Goal: Navigation & Orientation: Find specific page/section

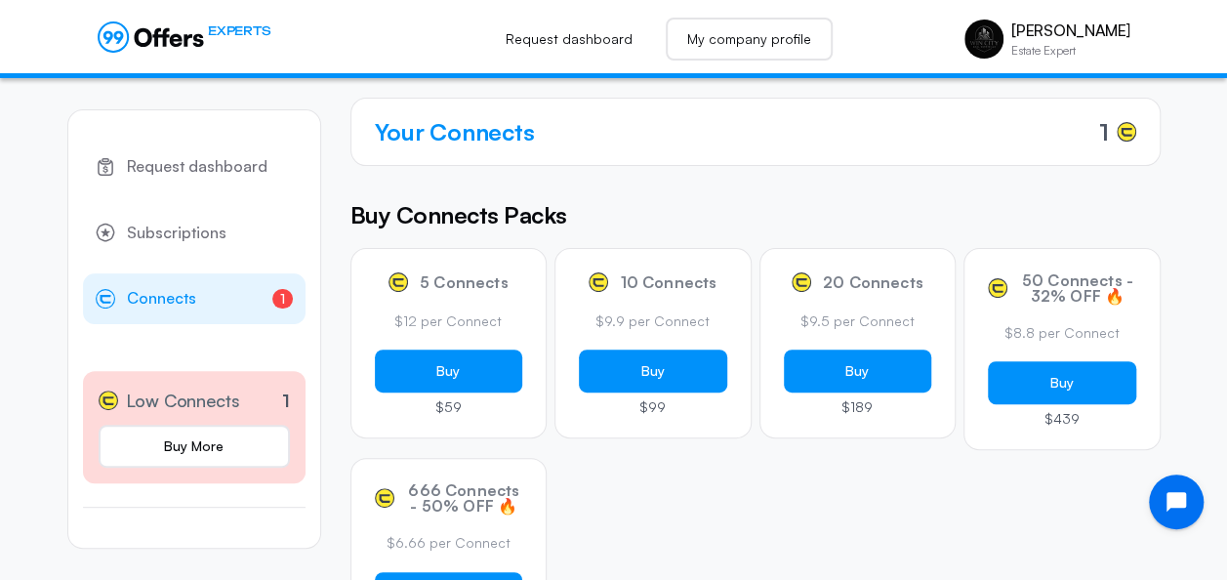
click at [738, 38] on link "My company profile" at bounding box center [749, 39] width 167 height 43
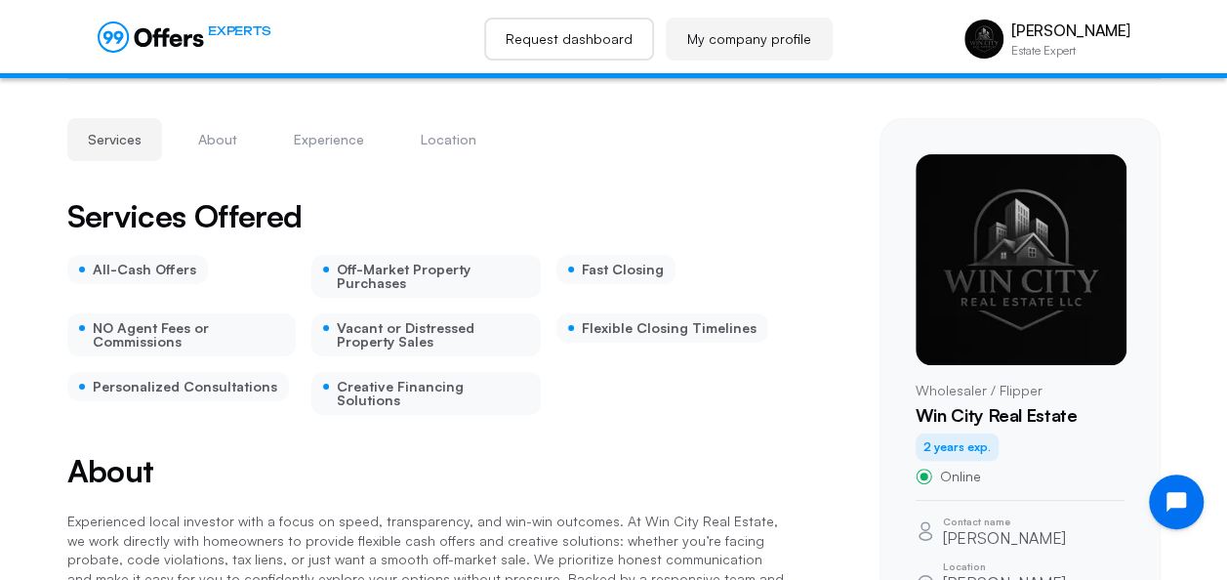
click at [580, 51] on link "Request dashboard" at bounding box center [569, 39] width 170 height 43
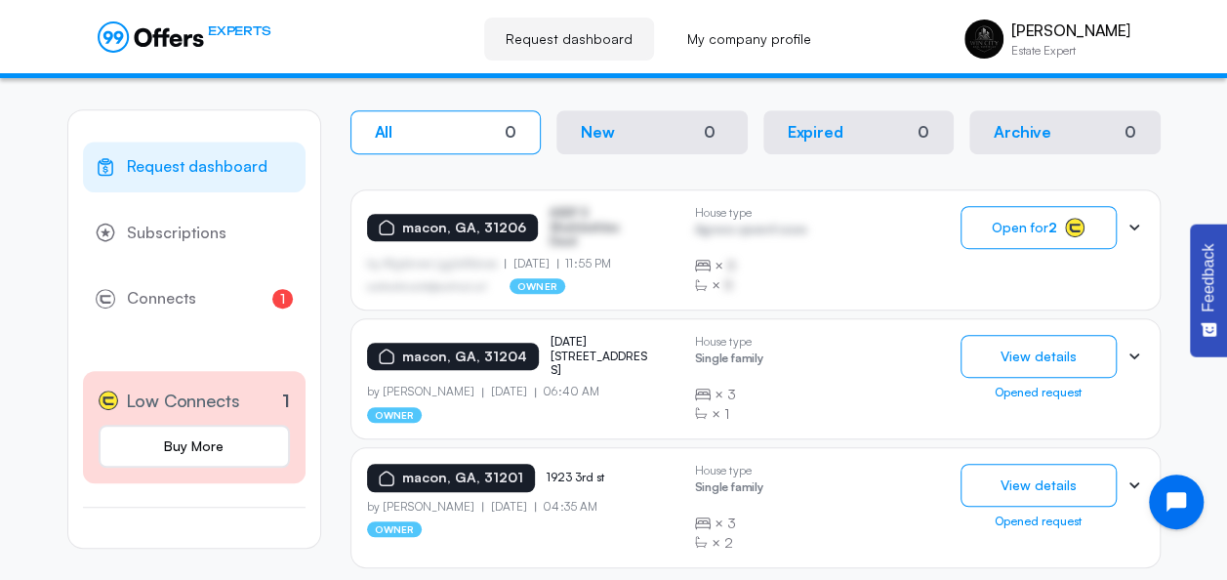
scroll to position [406, 0]
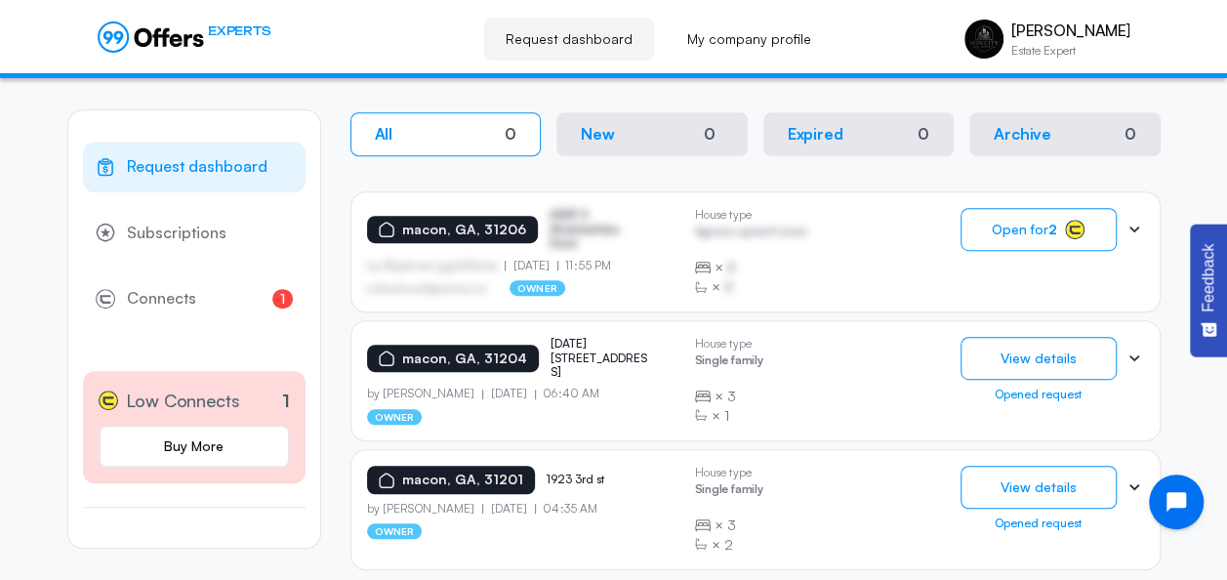
drag, startPoint x: 650, startPoint y: 228, endPoint x: 554, endPoint y: 229, distance: 95.7
click at [554, 229] on div "macon, GA, 31206 ASDF S Sfasfdasfdas Dasd" at bounding box center [523, 229] width 312 height 42
